Goal: Transaction & Acquisition: Purchase product/service

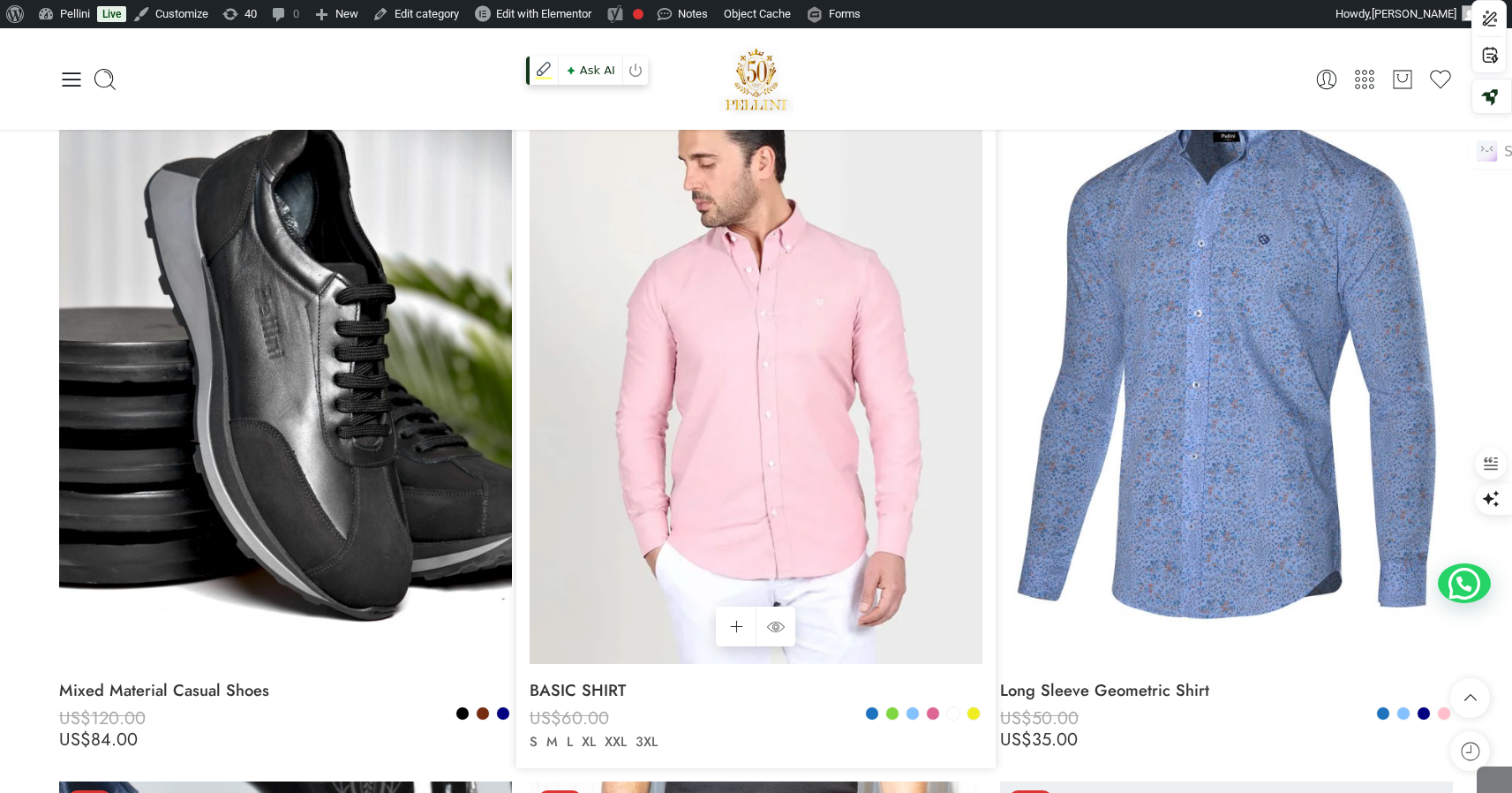
scroll to position [1691, 0]
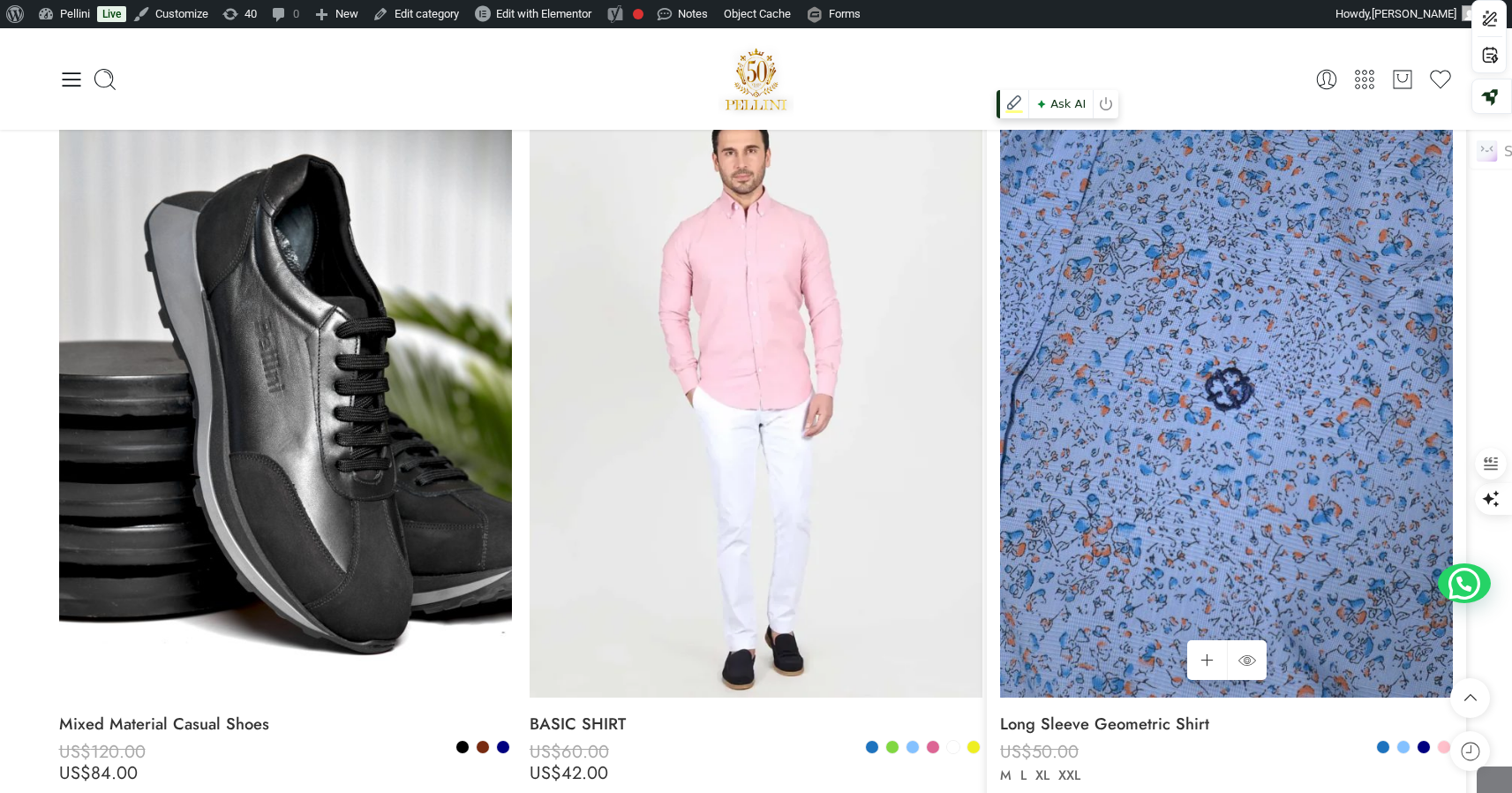
click at [1313, 339] on img at bounding box center [1227, 396] width 453 height 604
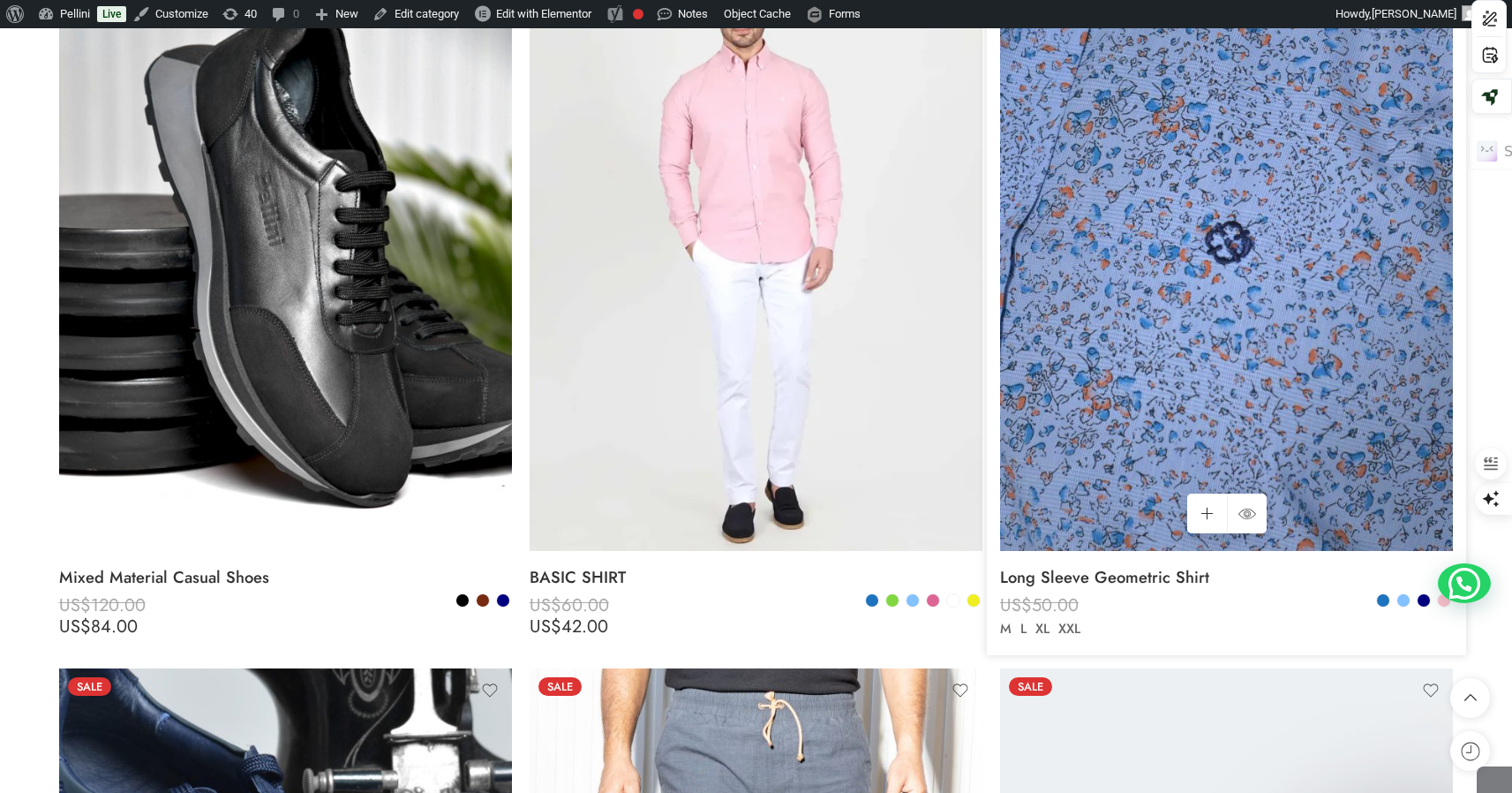
scroll to position [1930, 0]
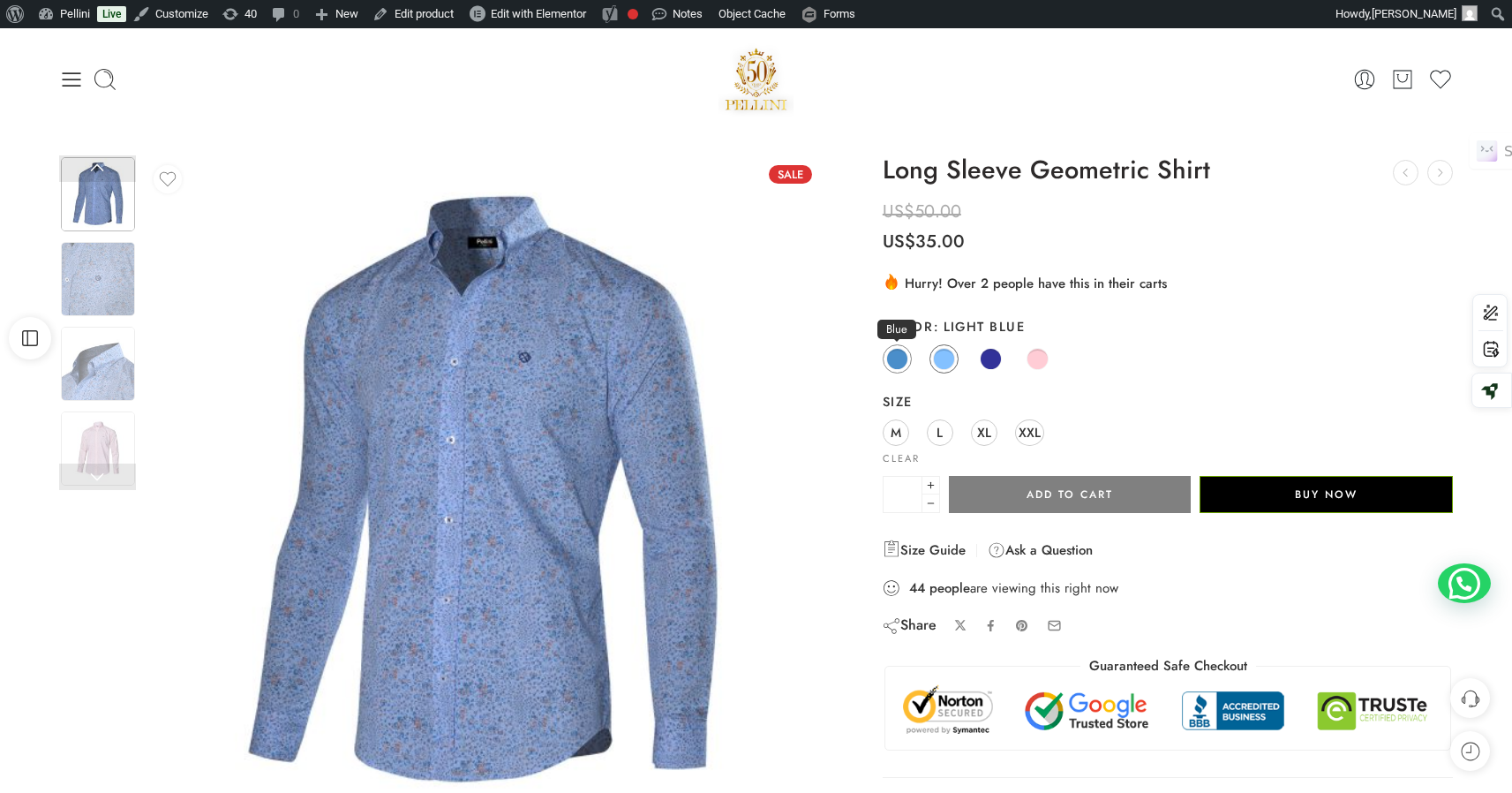
click at [901, 361] on span at bounding box center [897, 359] width 22 height 22
click at [941, 360] on span at bounding box center [944, 359] width 22 height 22
click at [937, 437] on span "L" at bounding box center [939, 432] width 6 height 24
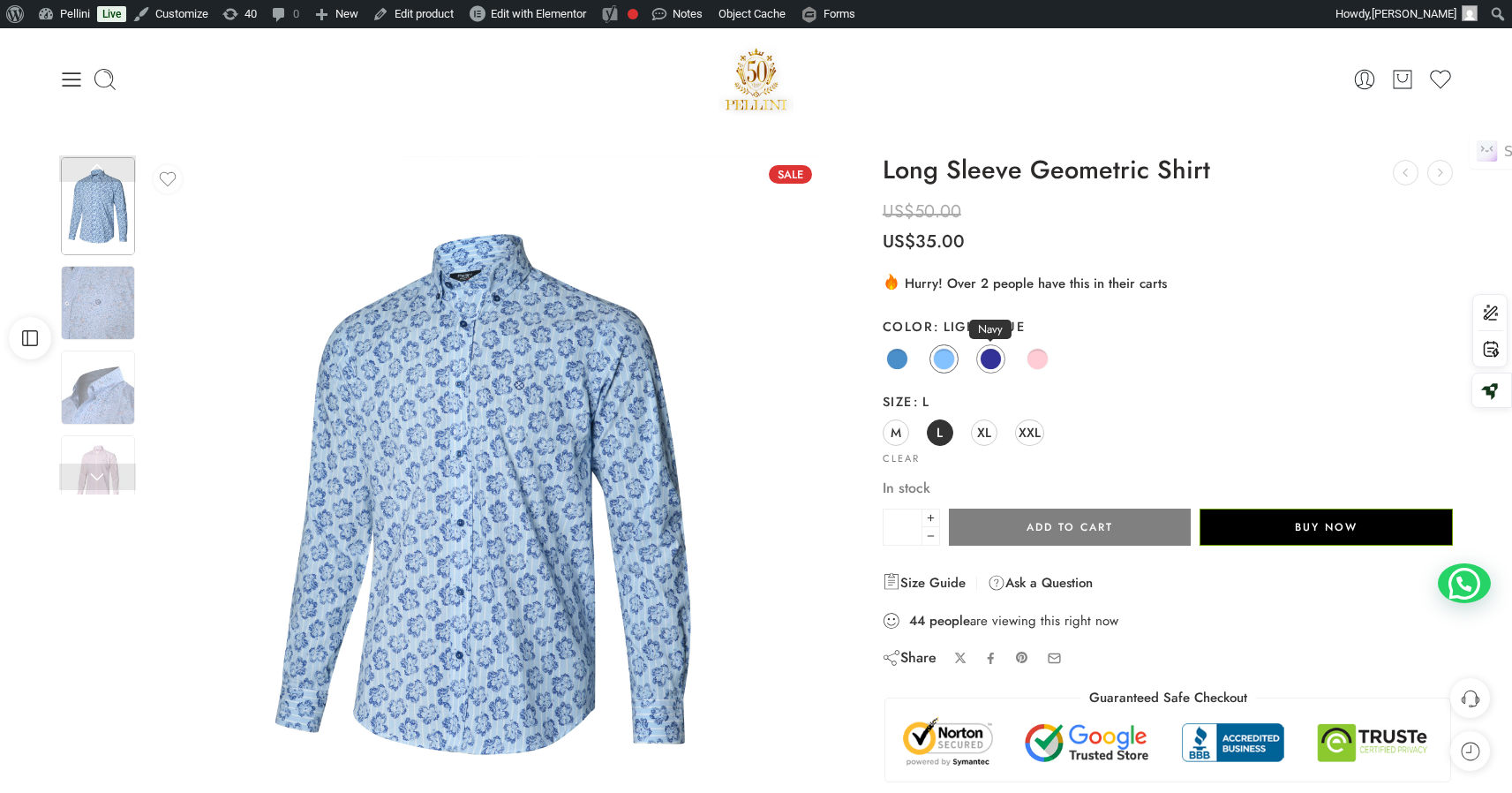
click at [990, 361] on span at bounding box center [991, 359] width 22 height 22
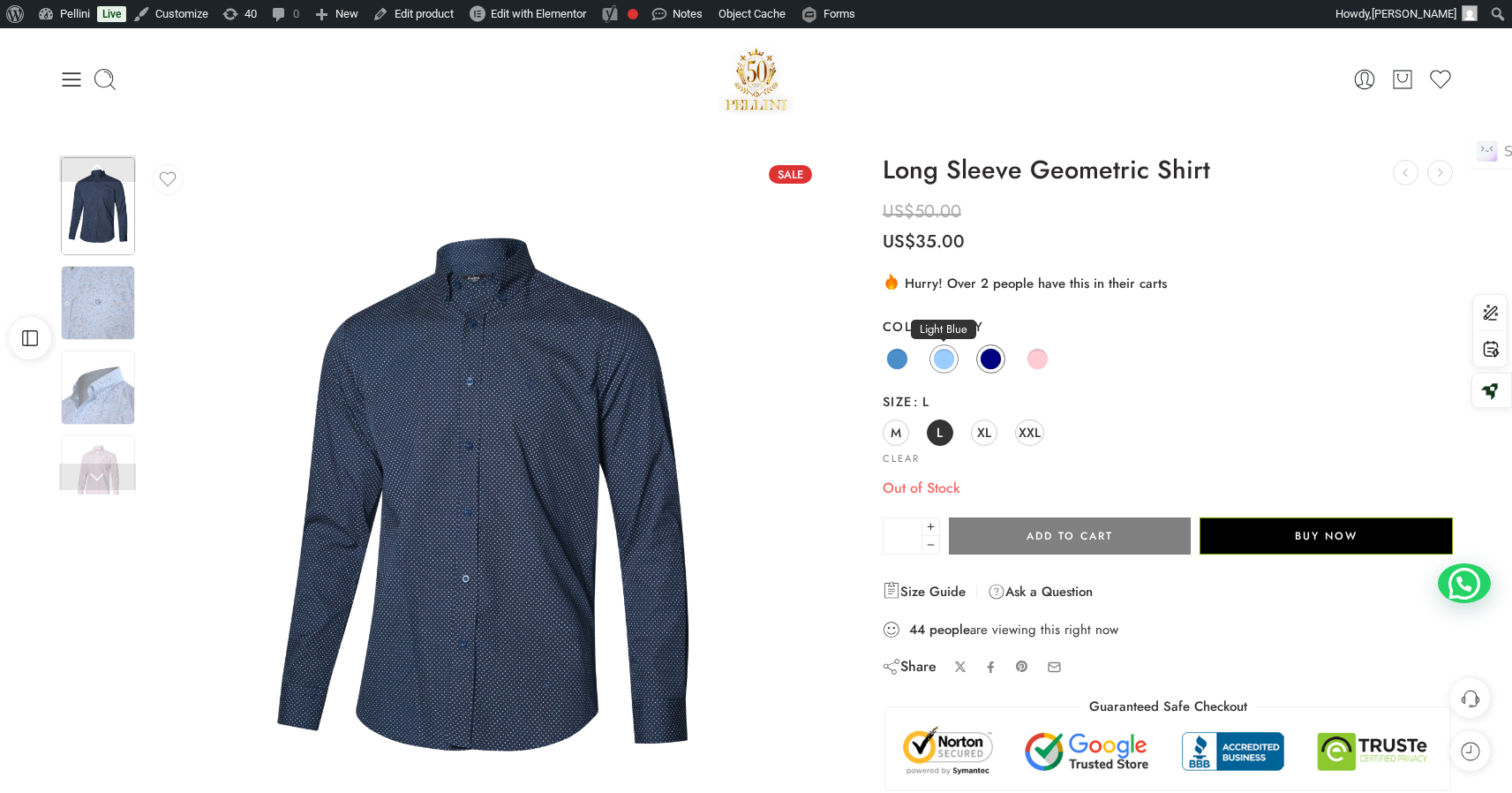
click at [939, 362] on span at bounding box center [944, 359] width 22 height 22
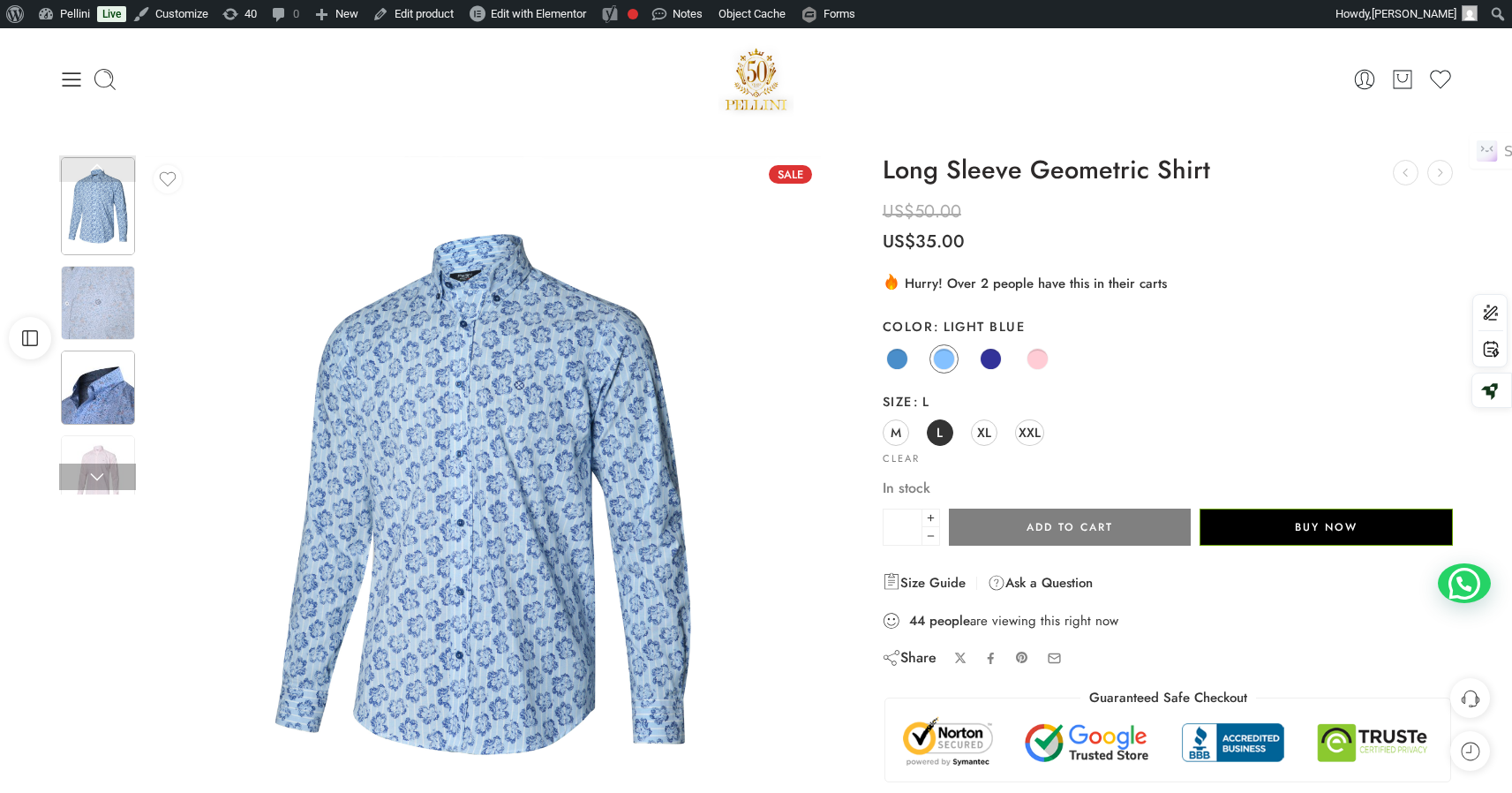
click at [90, 401] on img at bounding box center [97, 387] width 74 height 74
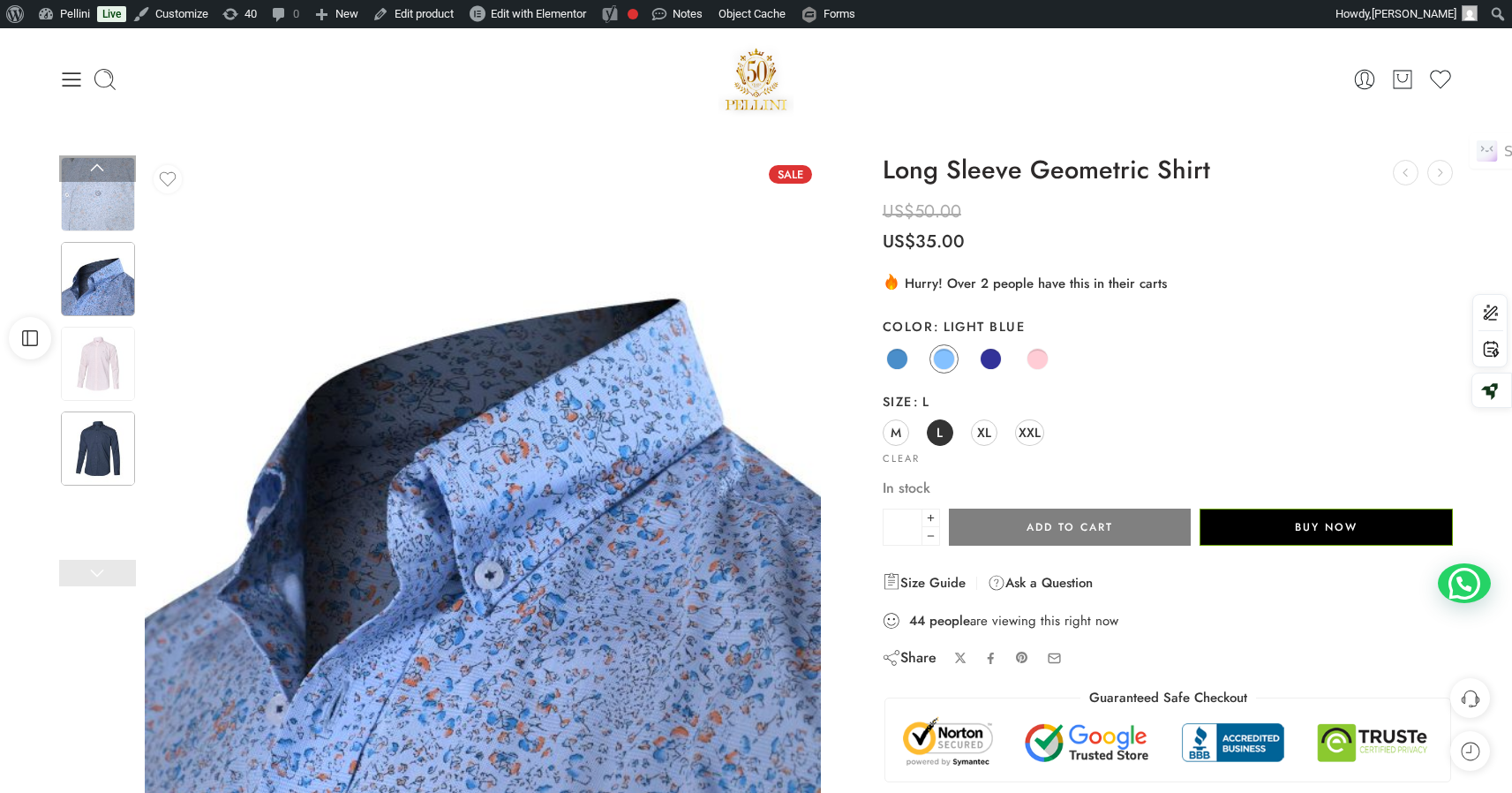
click at [94, 454] on img at bounding box center [97, 448] width 74 height 74
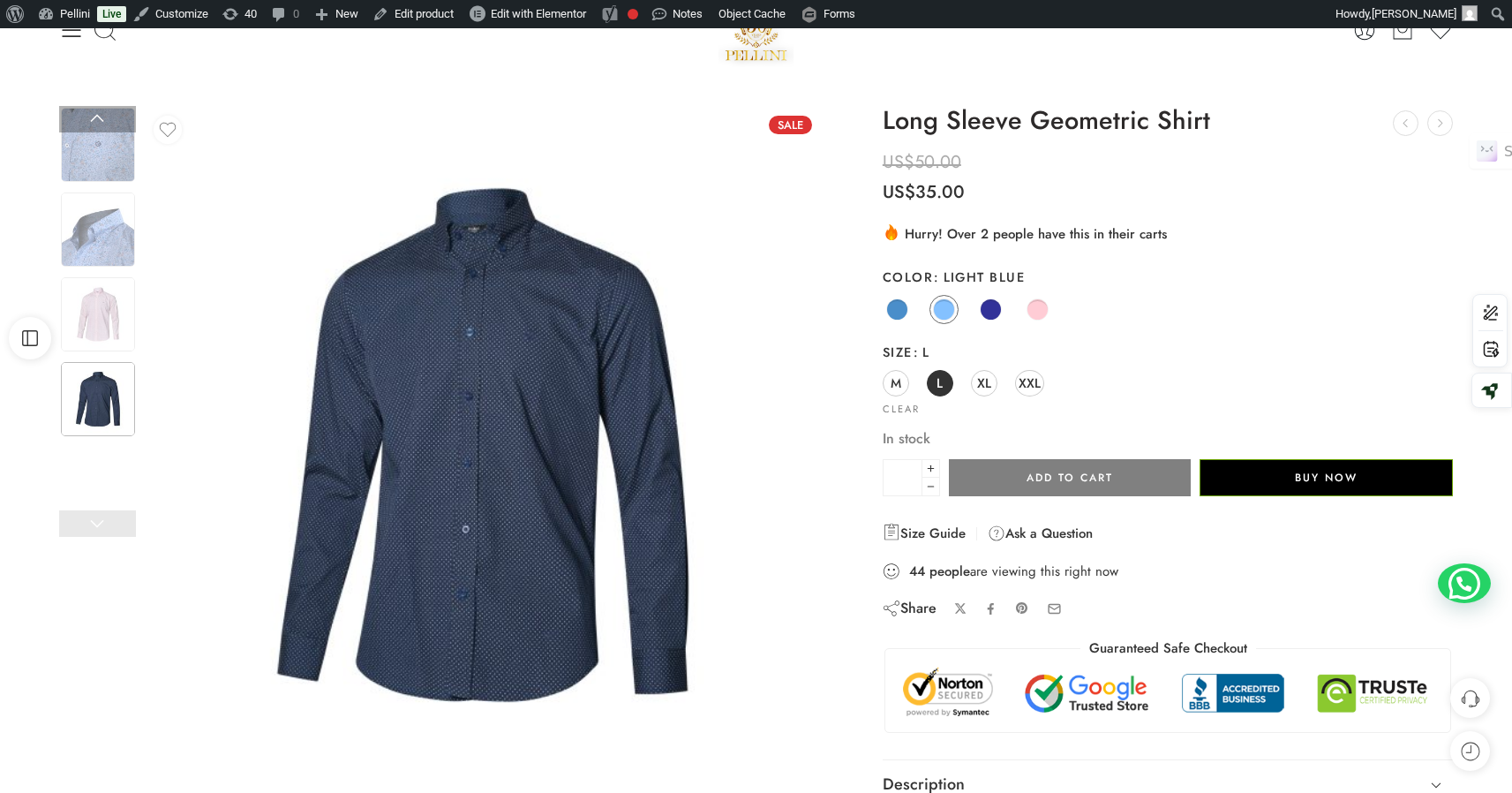
scroll to position [64, 0]
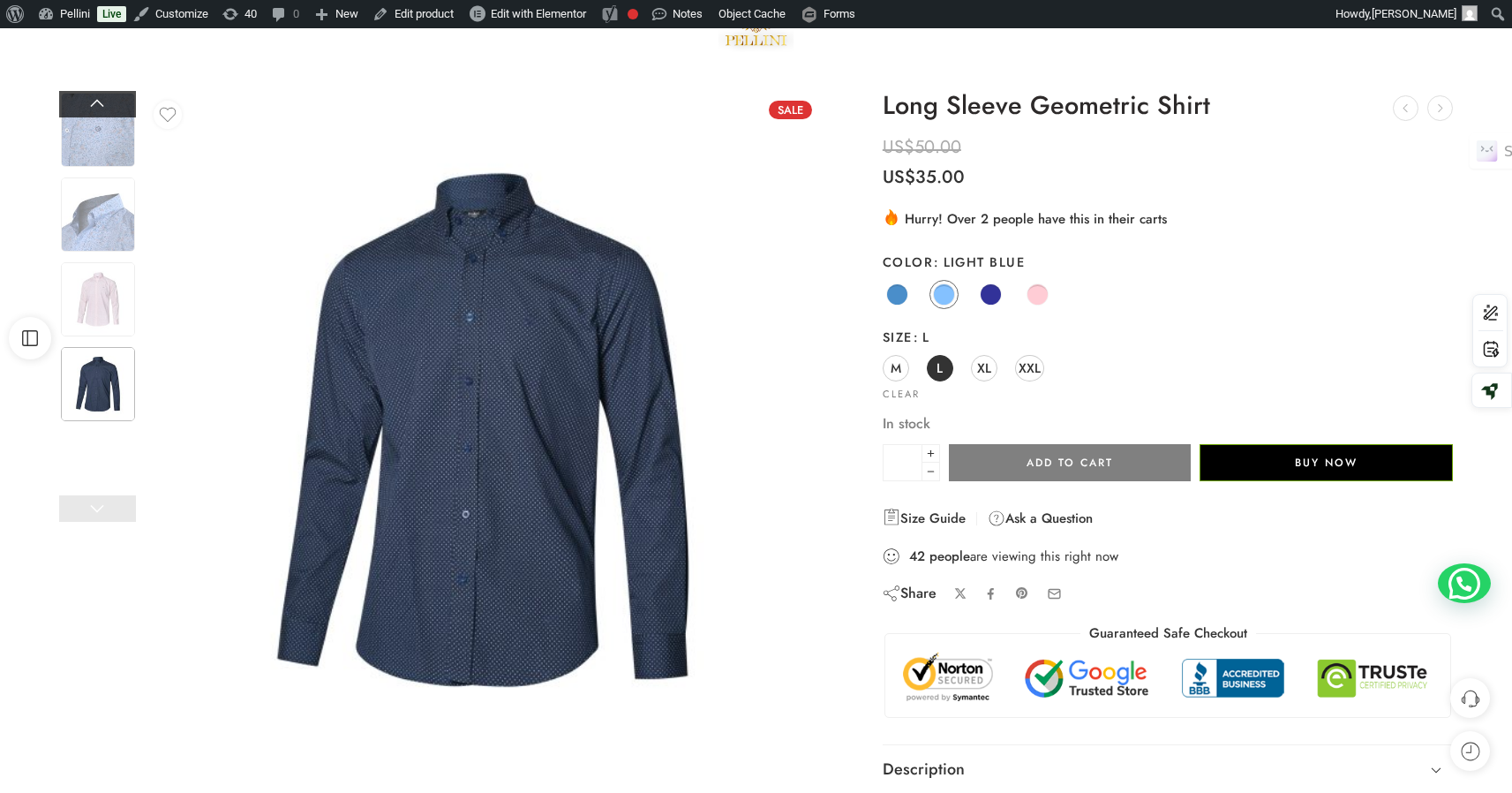
click at [98, 110] on link at bounding box center [97, 104] width 77 height 27
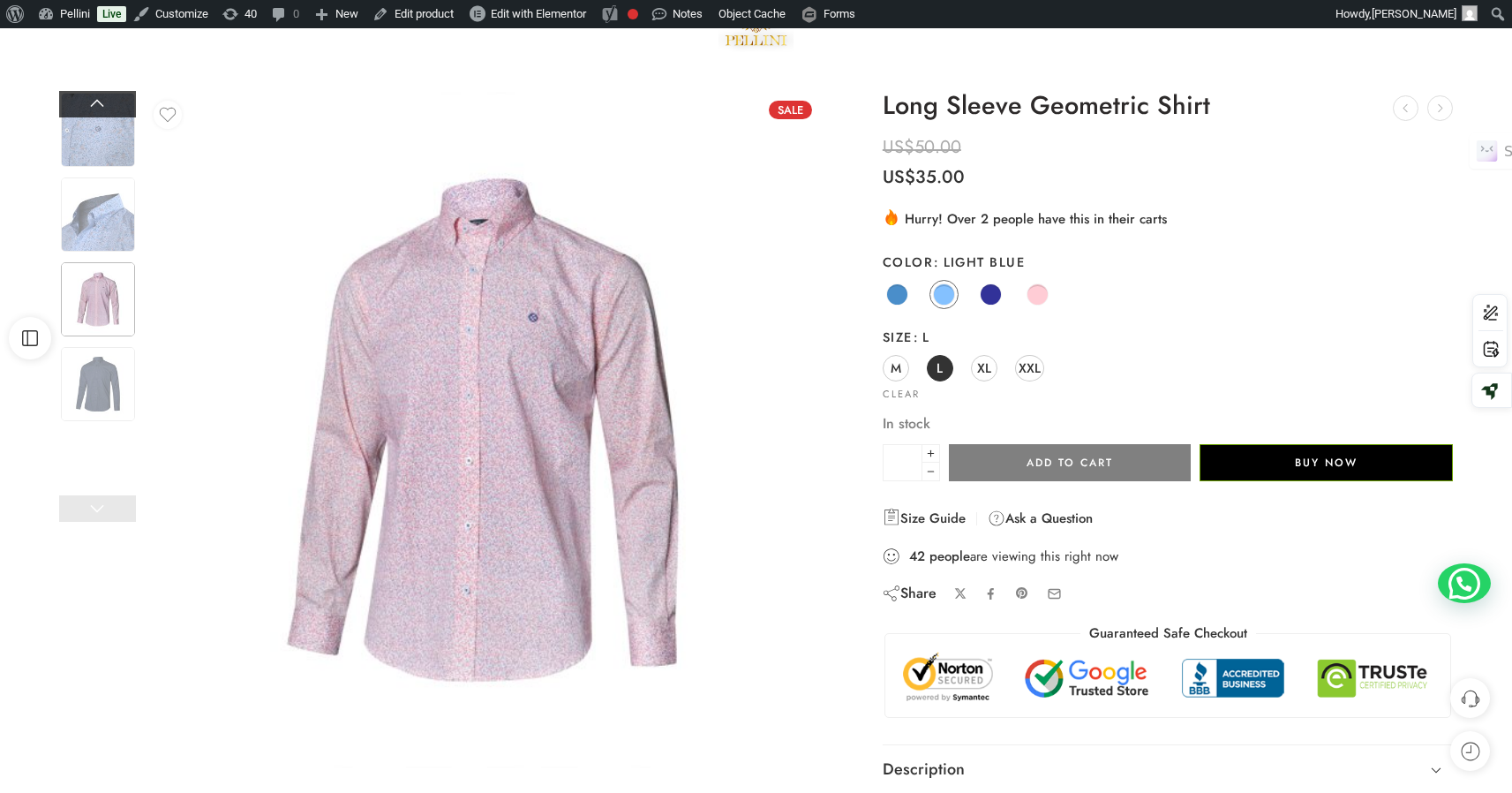
click at [97, 105] on link at bounding box center [97, 104] width 77 height 27
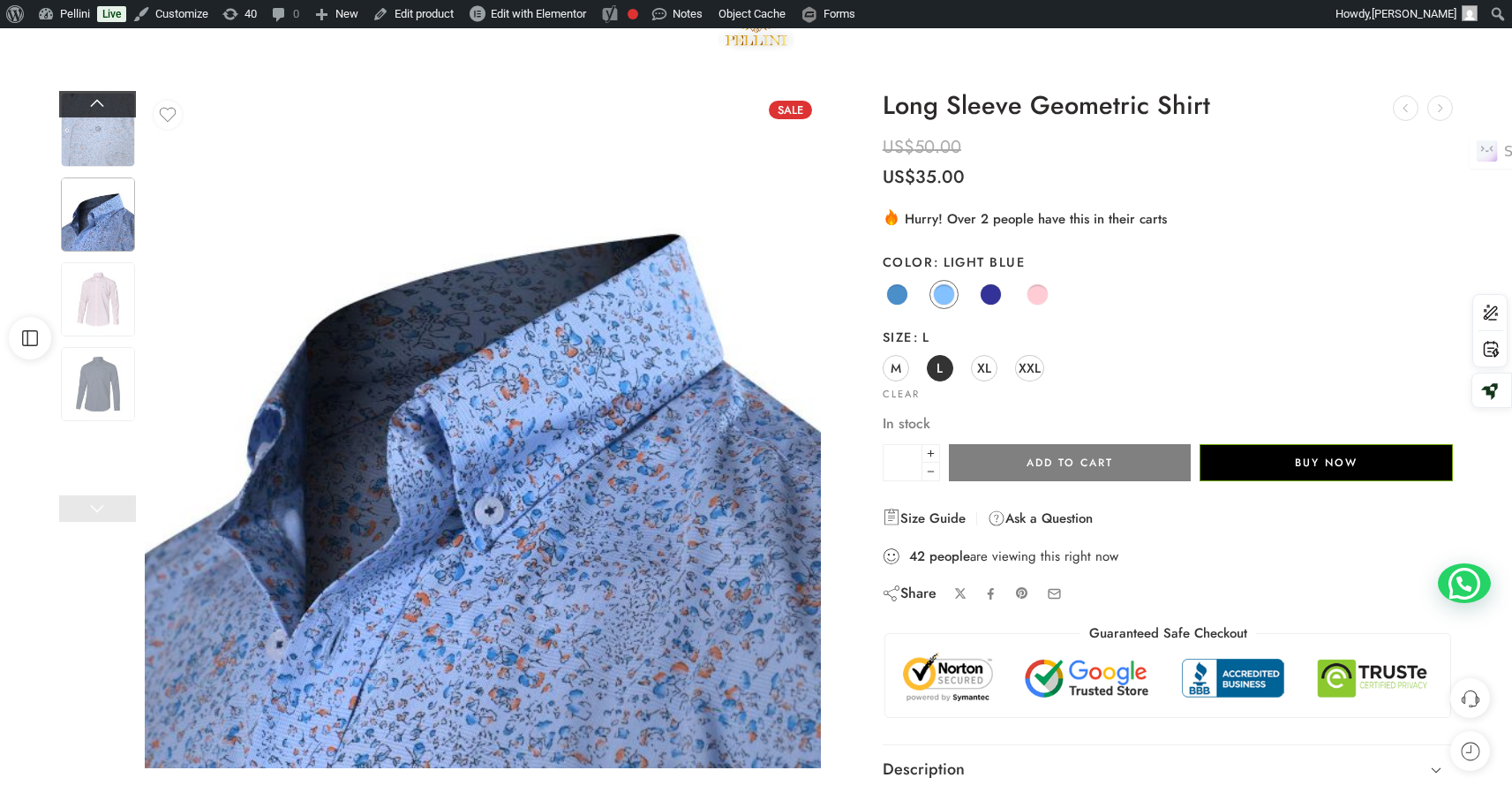
click at [97, 105] on link at bounding box center [97, 104] width 77 height 27
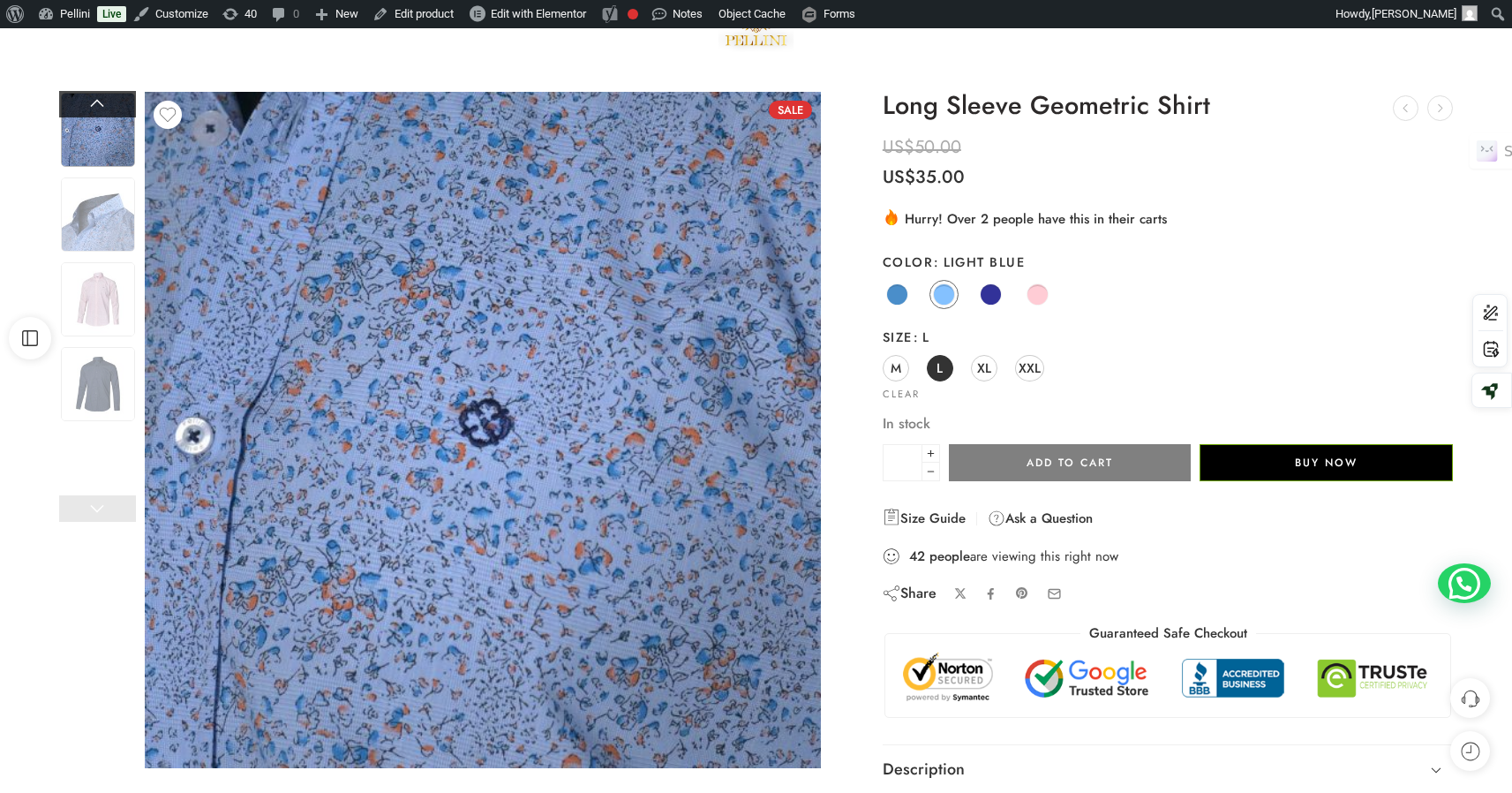
click at [97, 105] on link at bounding box center [97, 104] width 77 height 27
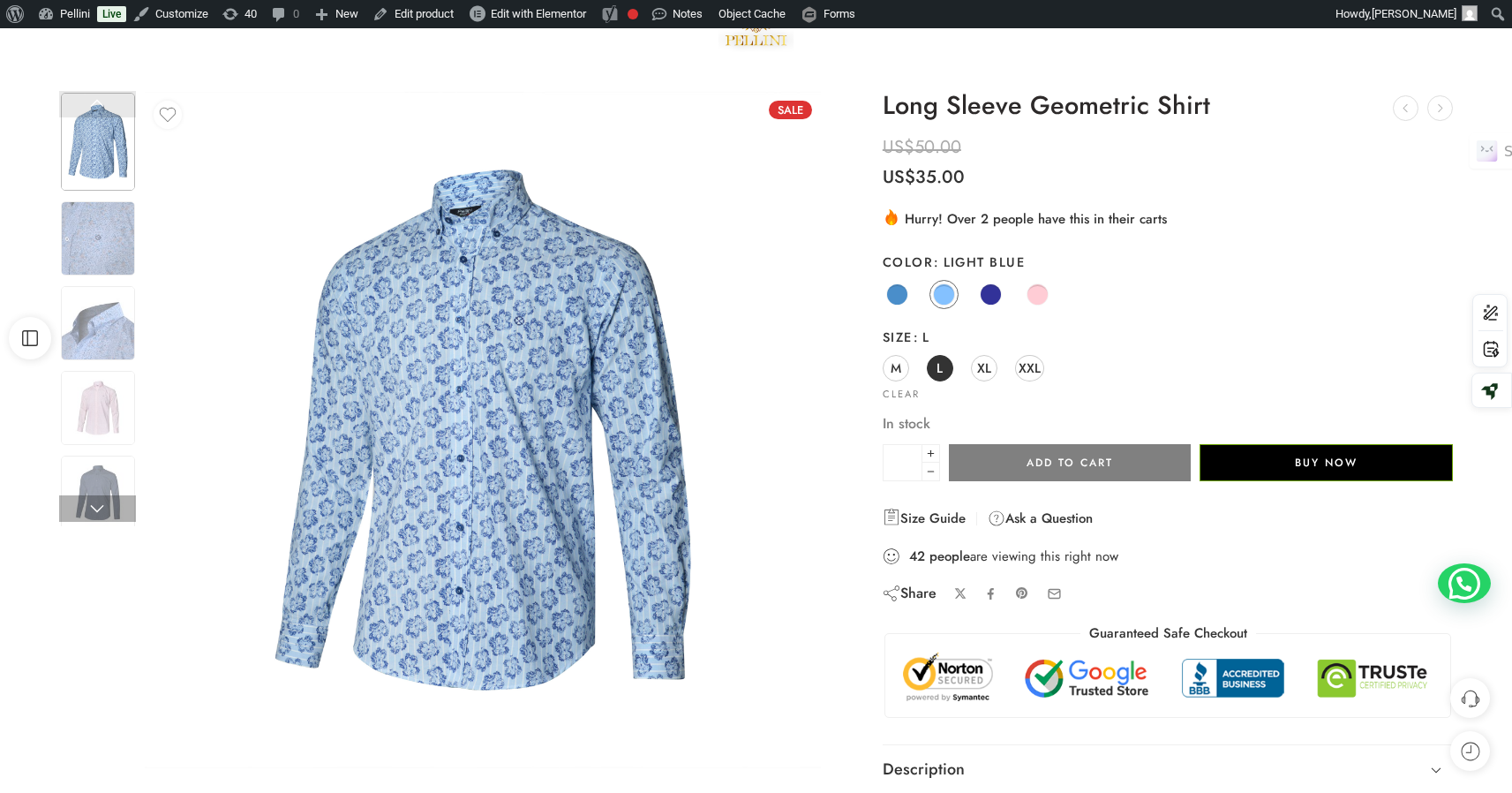
click at [97, 105] on link at bounding box center [97, 104] width 77 height 27
click at [991, 295] on span at bounding box center [991, 295] width 22 height 22
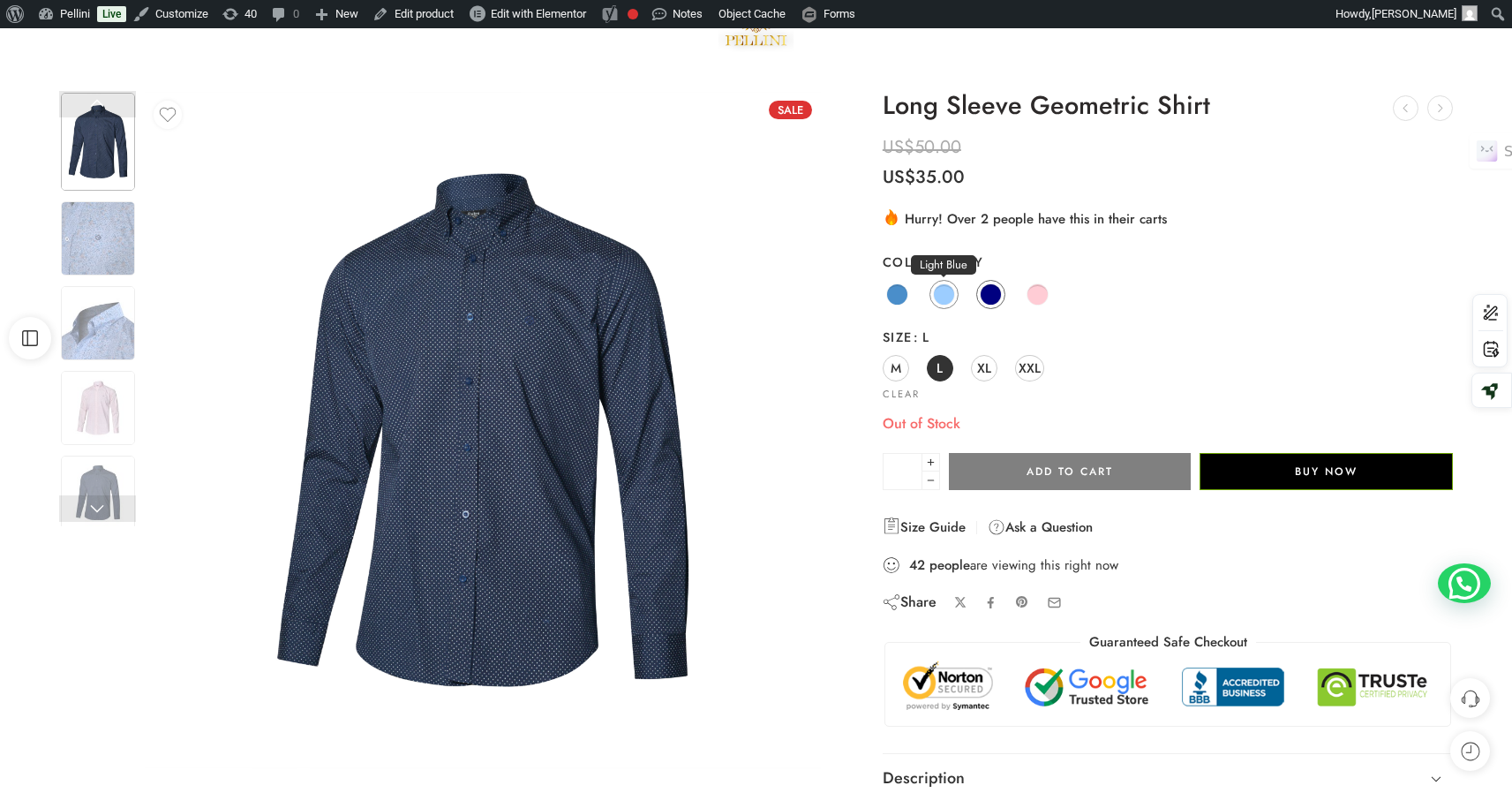
click at [941, 298] on span at bounding box center [944, 295] width 22 height 22
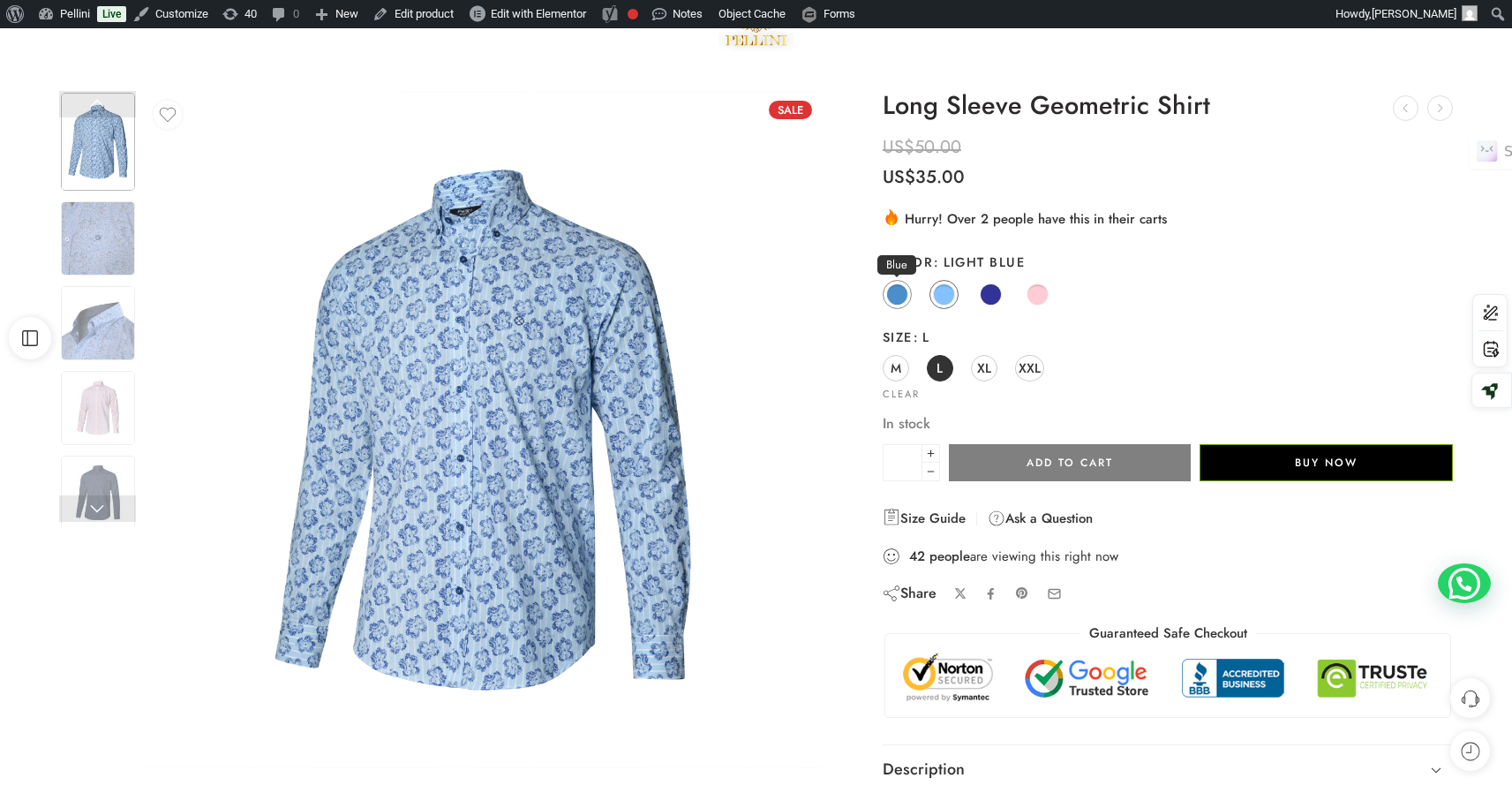
click at [901, 296] on span at bounding box center [897, 295] width 22 height 22
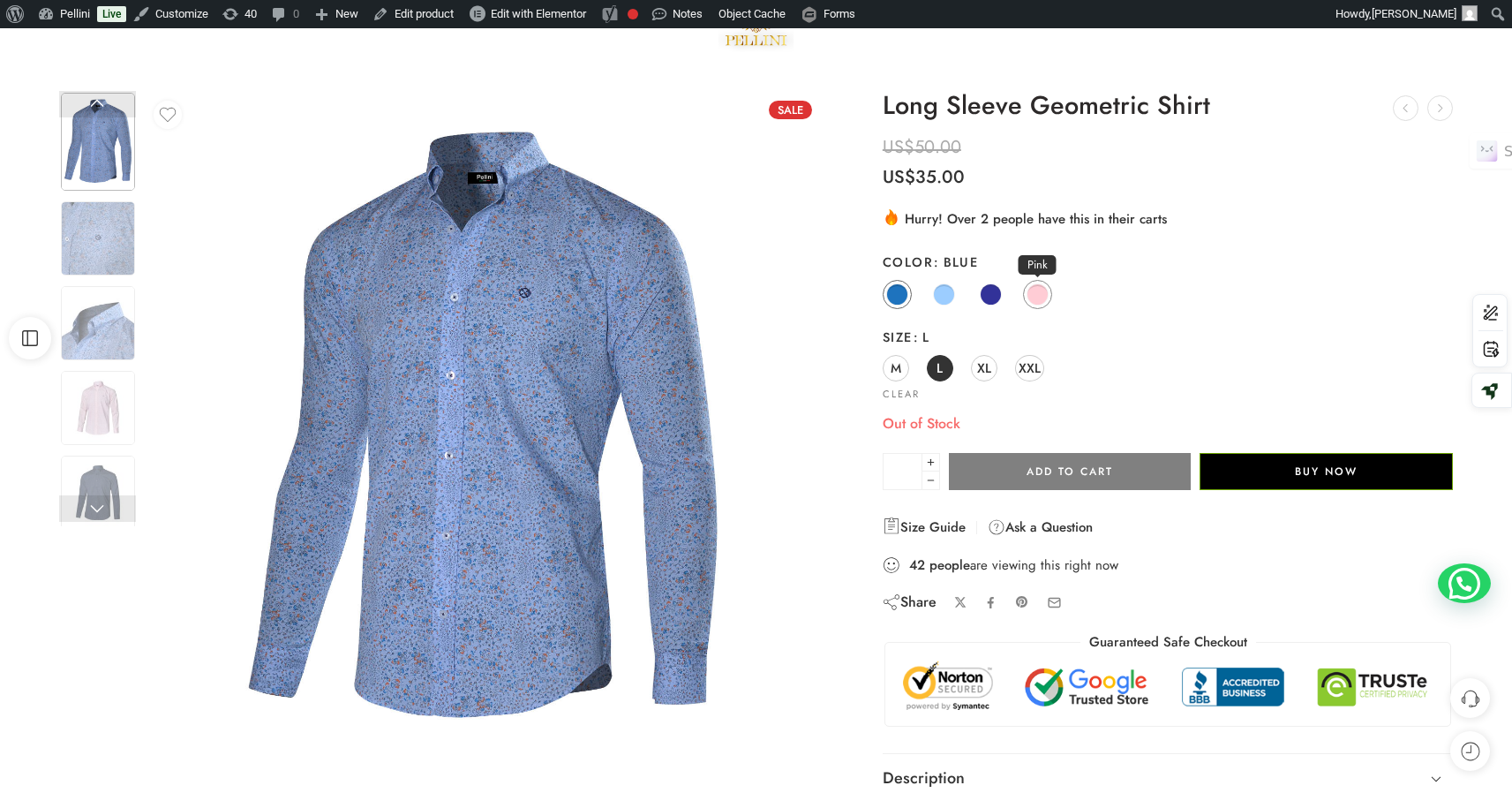
click at [1031, 296] on span at bounding box center [1038, 295] width 22 height 22
